Goal: Transaction & Acquisition: Purchase product/service

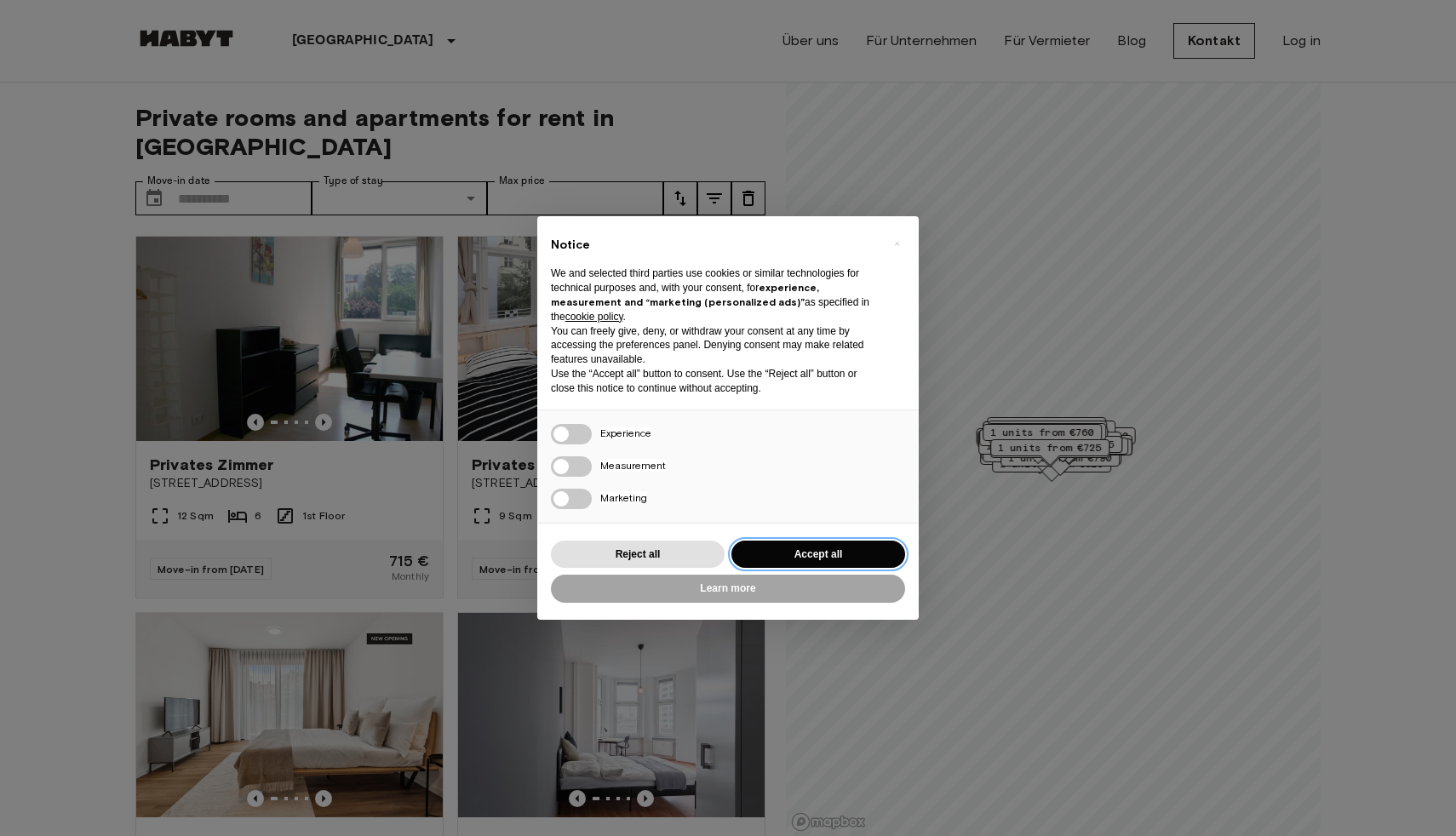
click at [814, 548] on button "Accept all" at bounding box center [818, 554] width 173 height 28
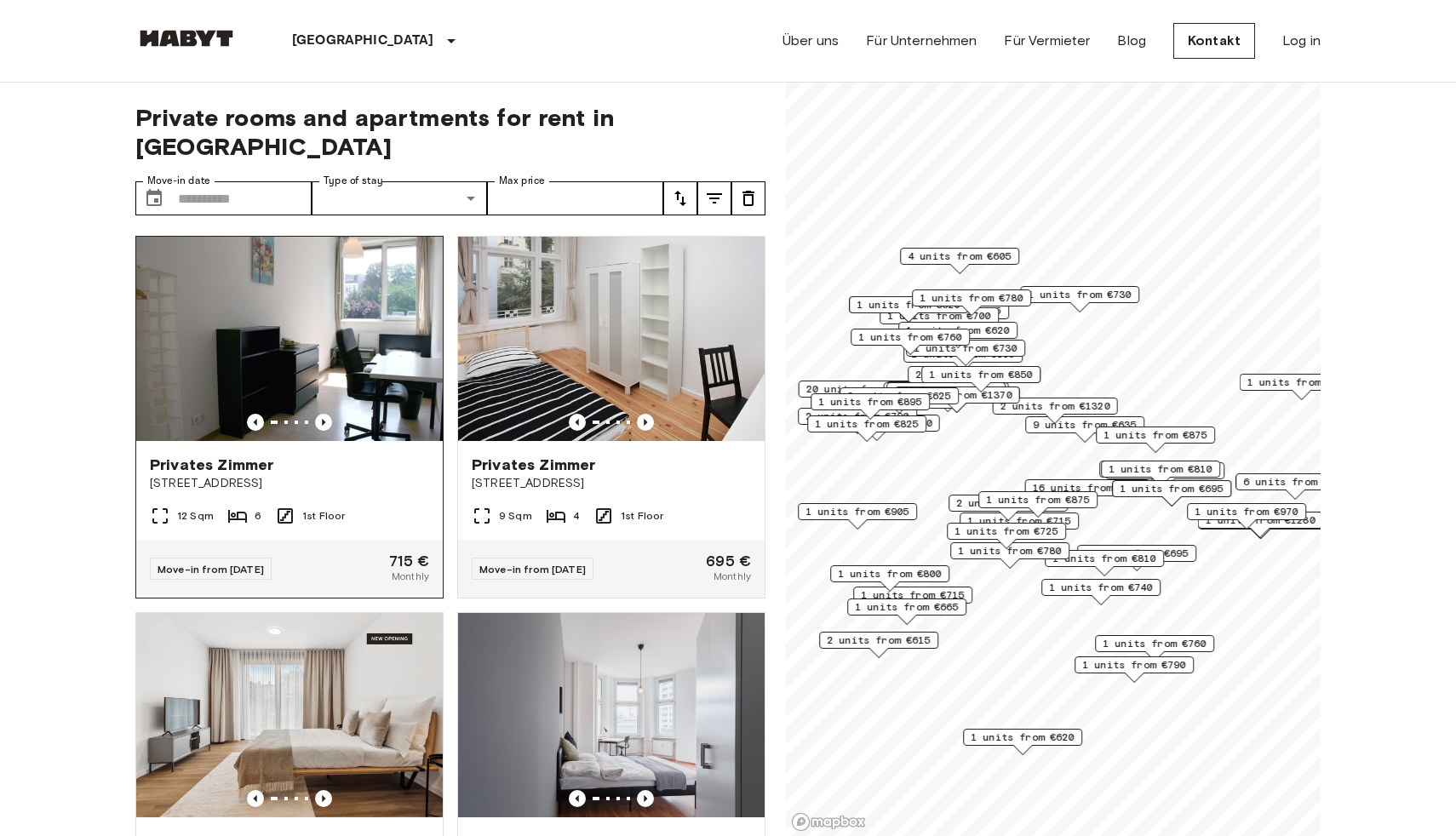
click at [268, 300] on img at bounding box center [288, 339] width 306 height 204
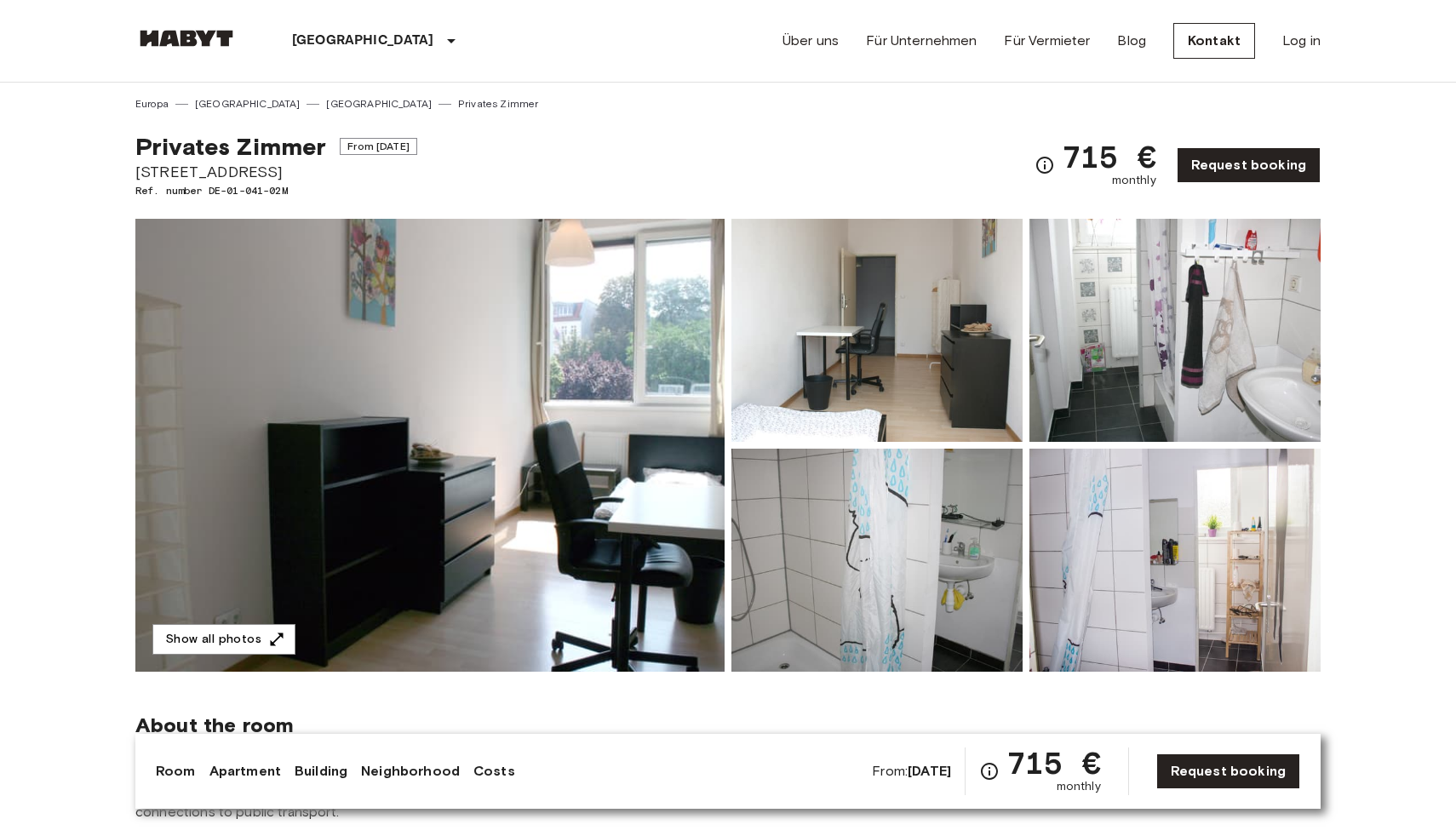
click at [459, 430] on img at bounding box center [430, 445] width 589 height 453
